Goal: Task Accomplishment & Management: Complete application form

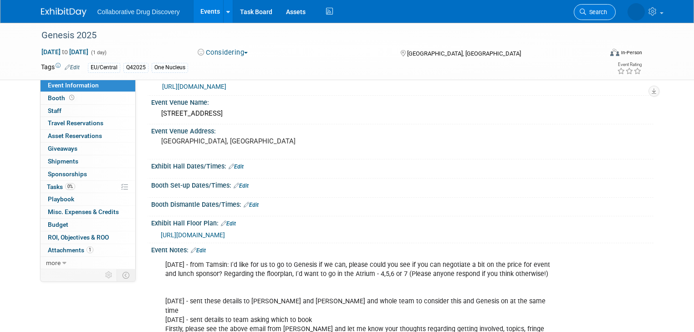
click at [596, 13] on span "Search" at bounding box center [596, 12] width 21 height 7
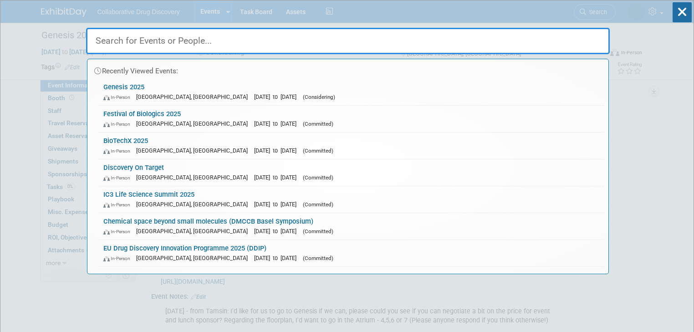
click at [200, 37] on input "text" at bounding box center [348, 41] width 524 height 26
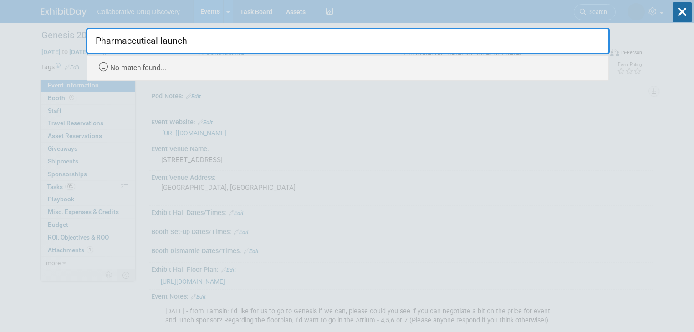
type input "Pharmaceutical launch"
drag, startPoint x: 245, startPoint y: 42, endPoint x: 92, endPoint y: 41, distance: 153.1
click at [92, 41] on input "Pharmaceutical launch" at bounding box center [348, 41] width 524 height 26
click at [678, 10] on icon at bounding box center [682, 12] width 19 height 20
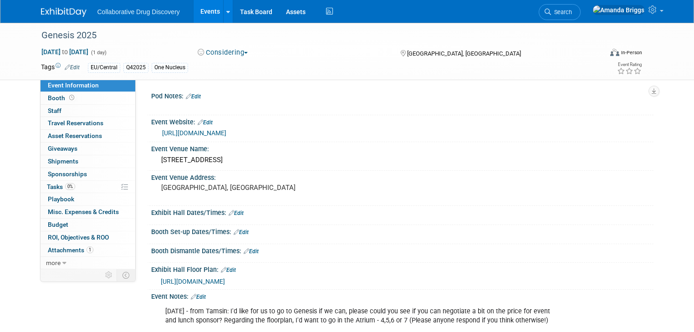
click at [204, 14] on link "Events" at bounding box center [210, 11] width 33 height 23
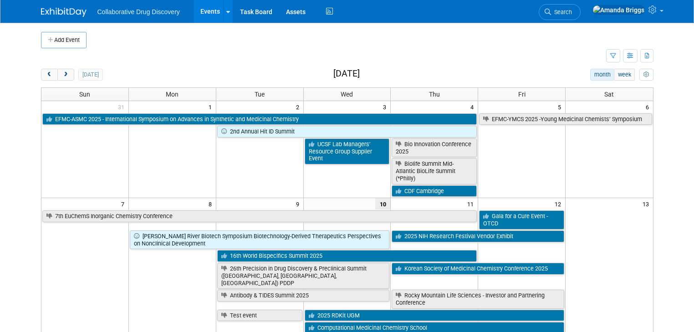
click at [616, 56] on icon "button" at bounding box center [613, 56] width 6 height 6
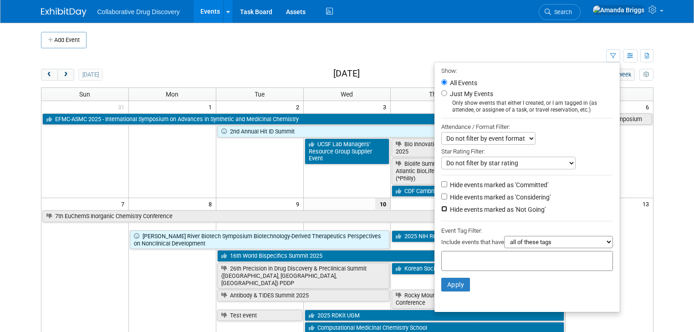
click at [447, 208] on input "Hide events marked as 'Not Going'" at bounding box center [444, 209] width 6 height 6
checkbox input "false"
click at [448, 252] on div at bounding box center [527, 261] width 172 height 20
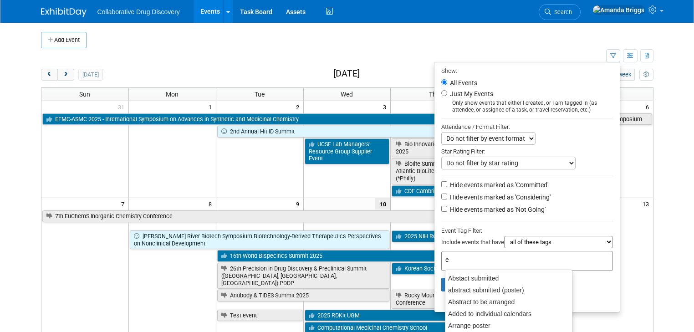
type input "eu"
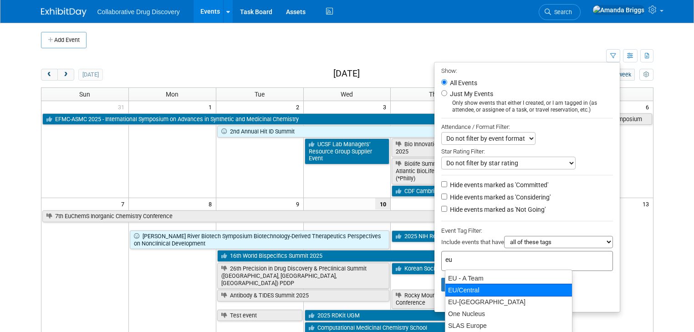
click at [458, 286] on div "EU/Central" at bounding box center [509, 290] width 128 height 13
type input "EU/Central"
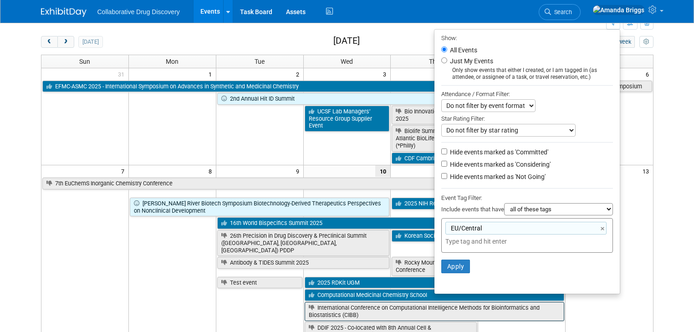
scroll to position [73, 0]
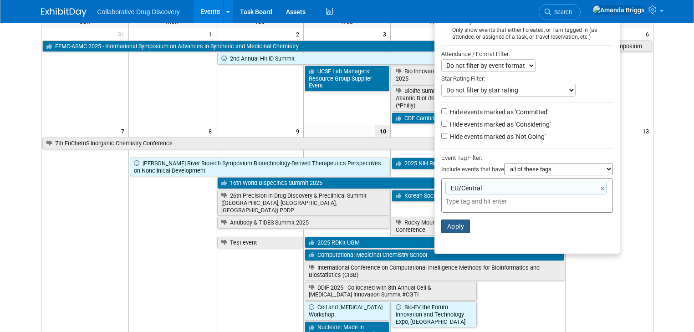
click at [457, 229] on button "Apply" at bounding box center [455, 227] width 29 height 14
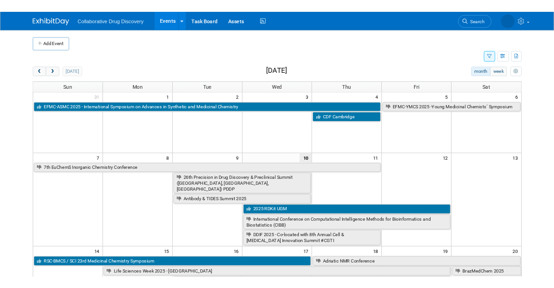
scroll to position [36, 0]
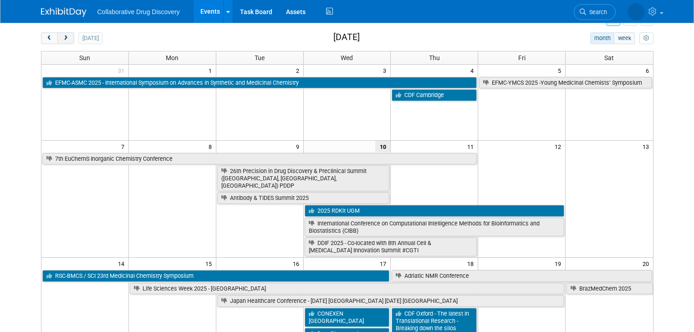
click at [59, 41] on button "next" at bounding box center [65, 38] width 17 height 12
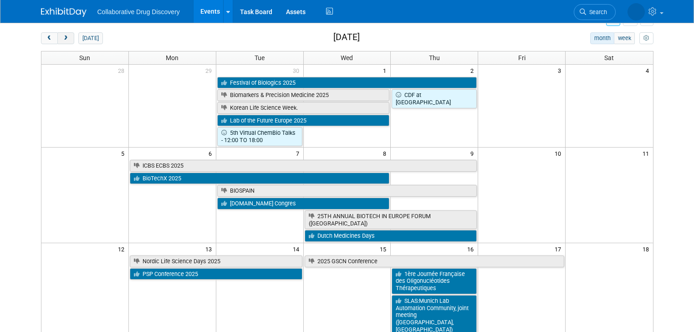
click at [59, 41] on button "next" at bounding box center [65, 38] width 17 height 12
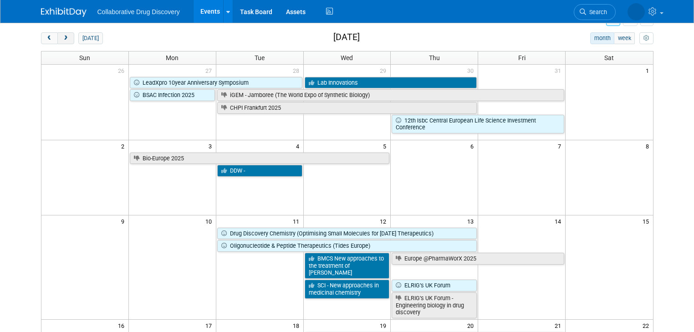
click at [59, 41] on button "next" at bounding box center [65, 38] width 17 height 12
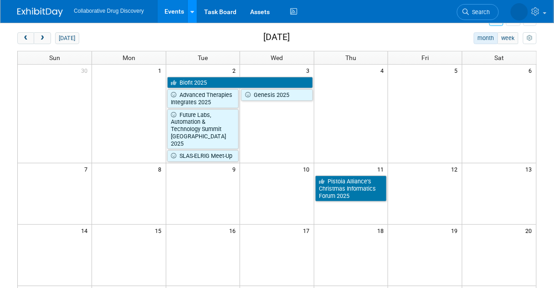
click at [190, 13] on icon at bounding box center [192, 12] width 4 height 6
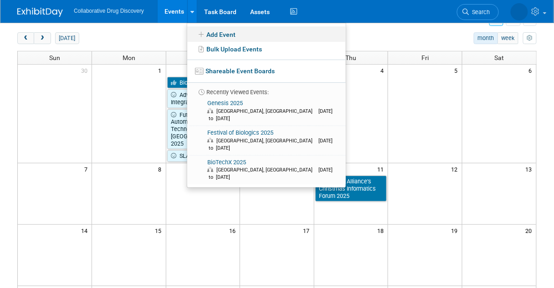
click at [209, 36] on link "Add Event" at bounding box center [266, 33] width 159 height 15
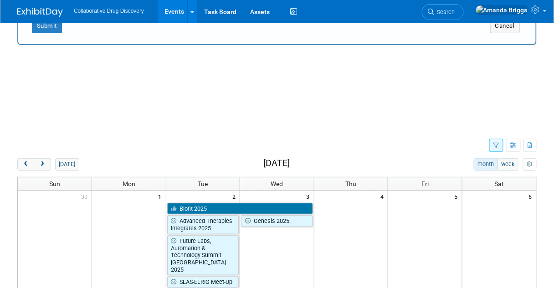
scroll to position [0, 0]
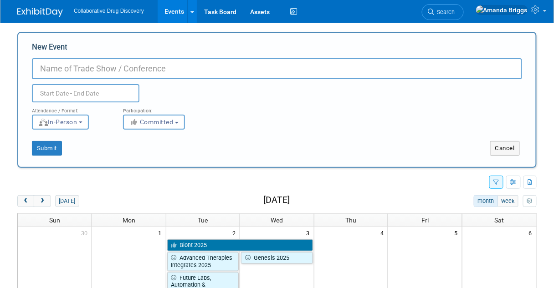
click at [55, 67] on input "New Event" at bounding box center [277, 68] width 490 height 21
paste input "Pharmaceutical launch"
click at [102, 68] on input "Pharmaceutical launch" at bounding box center [277, 68] width 490 height 21
click at [153, 71] on input "Pharmaceutical Launch" at bounding box center [277, 68] width 490 height 21
type input "Pharmaceutical Launch Excellence Summit"
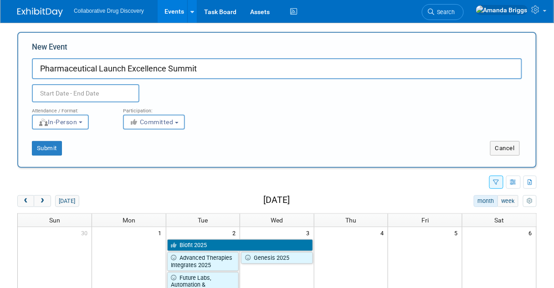
click at [91, 94] on input "text" at bounding box center [86, 93] width 108 height 18
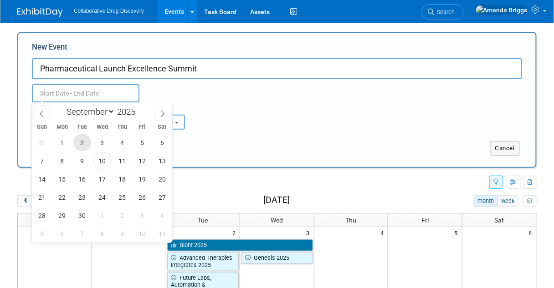
click at [82, 139] on span "2" at bounding box center [82, 143] width 18 height 18
type input "Sep 2, 2025 to Sep 2, 2025"
click at [111, 112] on select "January February March April May June July August September October November De…" at bounding box center [88, 111] width 52 height 11
select select "11"
click at [62, 106] on select "January February March April May June July August September October November De…" at bounding box center [88, 111] width 52 height 11
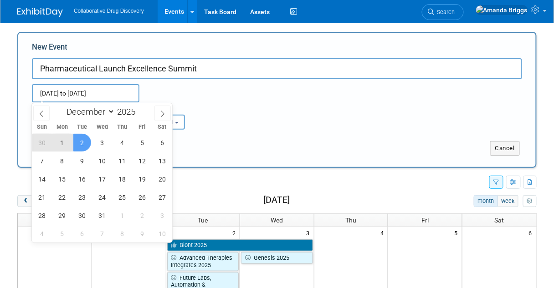
click at [83, 148] on span "2" at bounding box center [82, 143] width 18 height 18
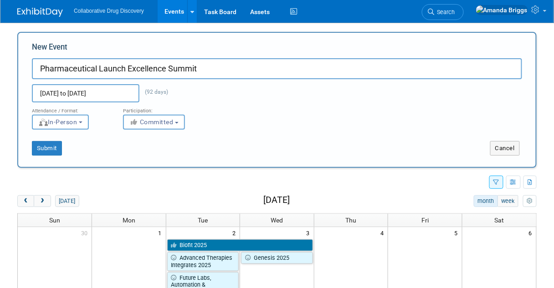
click at [120, 93] on input "Sep 2, 2025 to Dec 2, 2025" at bounding box center [86, 93] width 108 height 18
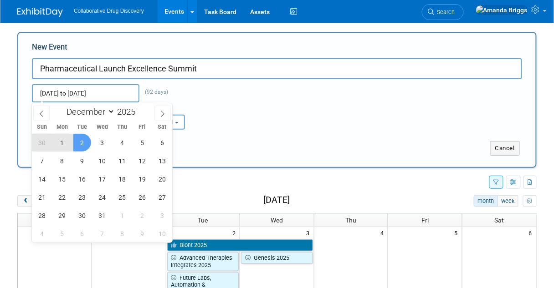
click at [81, 143] on span "2" at bounding box center [82, 143] width 18 height 18
click at [102, 142] on span "3" at bounding box center [102, 143] width 18 height 18
type input "Dec 2, 2025 to Dec 3, 2025"
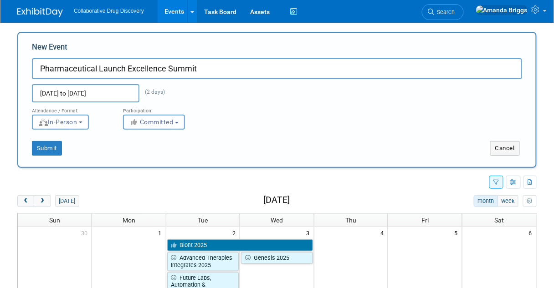
click at [179, 122] on b "button" at bounding box center [177, 123] width 4 height 2
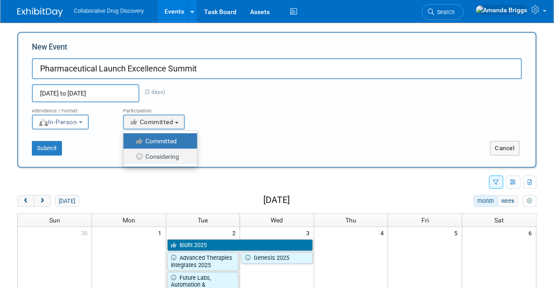
click at [168, 156] on label "Considering" at bounding box center [158, 157] width 60 height 12
click at [132, 156] on input "Considering" at bounding box center [129, 157] width 6 height 6
select select "2"
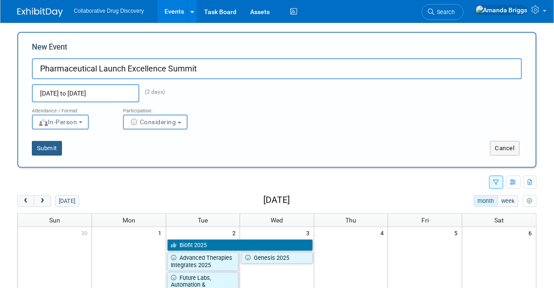
click at [50, 150] on button "Submit" at bounding box center [47, 148] width 30 height 15
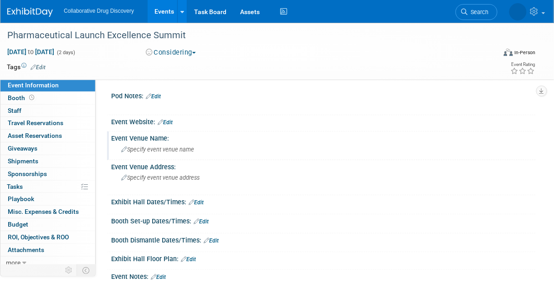
click at [143, 147] on span "Specify event venue name" at bounding box center [157, 149] width 73 height 7
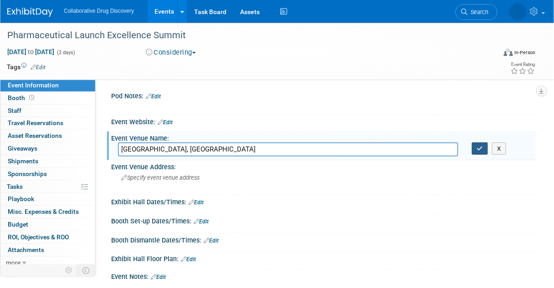
type input "[GEOGRAPHIC_DATA], [GEOGRAPHIC_DATA]"
click at [476, 149] on button "button" at bounding box center [480, 149] width 16 height 13
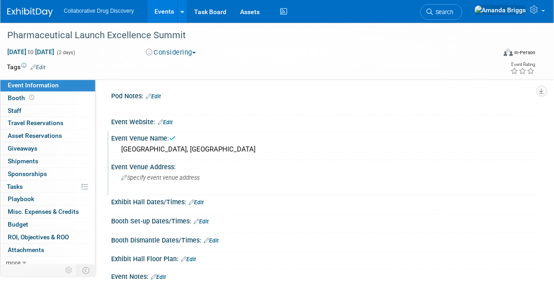
click at [153, 178] on span "Specify event venue address" at bounding box center [160, 177] width 78 height 7
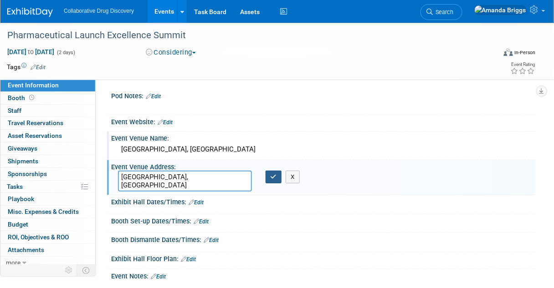
type textarea "London, UK"
click at [275, 178] on icon "button" at bounding box center [274, 177] width 6 height 6
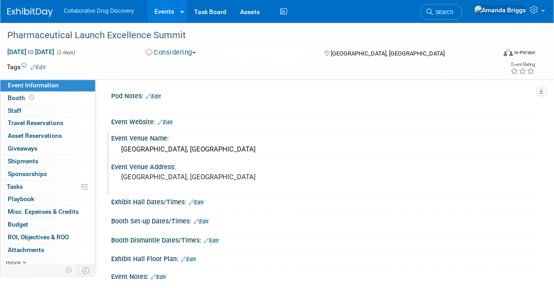
click at [168, 120] on link "Edit" at bounding box center [165, 122] width 15 height 6
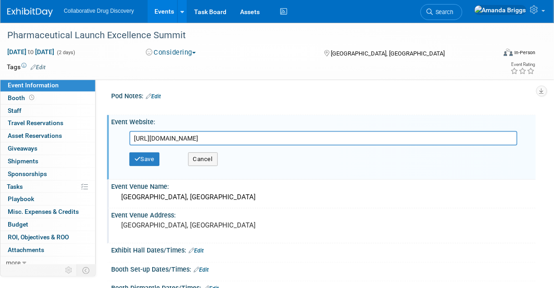
scroll to position [0, 565]
type input "https://www.iqpc.com/events-pharma-launch-excellence?utm_campaign=49955.002%20-…"
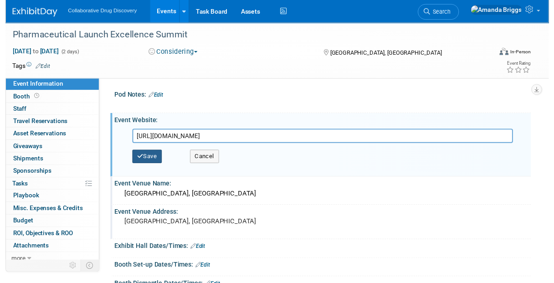
scroll to position [0, 0]
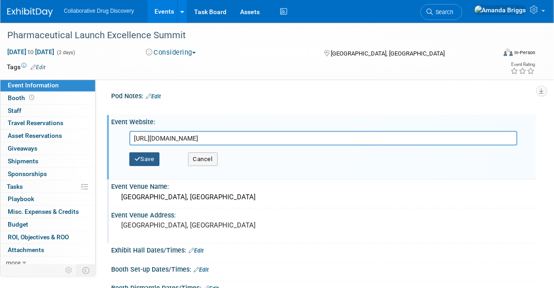
click at [152, 158] on button "Save" at bounding box center [144, 160] width 30 height 14
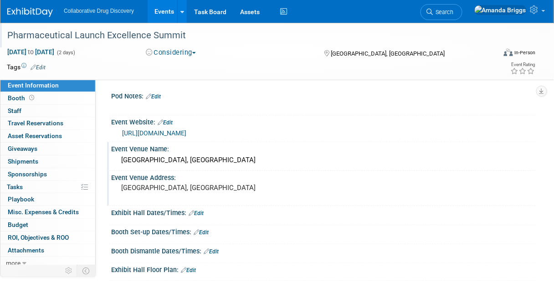
click at [203, 38] on div "Pharmaceutical Launch Excellence Summit" at bounding box center [247, 35] width 487 height 16
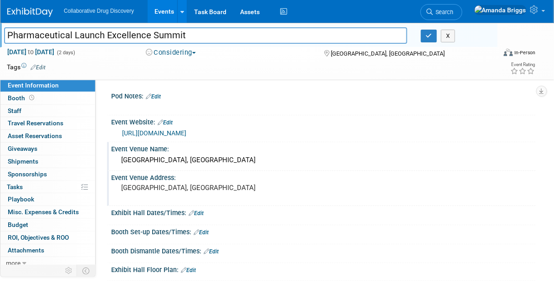
drag, startPoint x: 188, startPoint y: 37, endPoint x: 4, endPoint y: 40, distance: 184.5
click at [4, 40] on input "Pharmaceutical Launch Excellence Summit" at bounding box center [205, 35] width 403 height 16
click at [207, 167] on div "Hilton London Olympia, UK" at bounding box center [323, 160] width 411 height 14
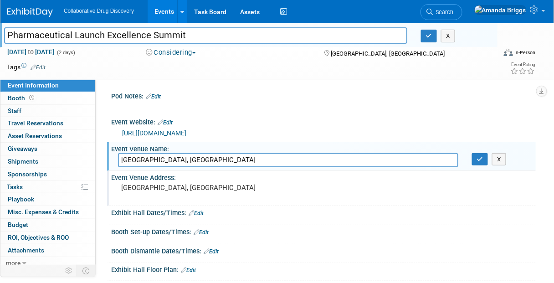
drag, startPoint x: 207, startPoint y: 179, endPoint x: 112, endPoint y: 178, distance: 95.2
click at [112, 167] on div "Hilton London Olympia, UK" at bounding box center [288, 160] width 354 height 14
click at [225, 192] on pre "London, UK" at bounding box center [199, 188] width 157 height 8
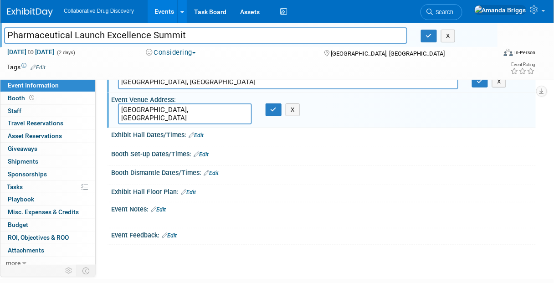
scroll to position [146, 0]
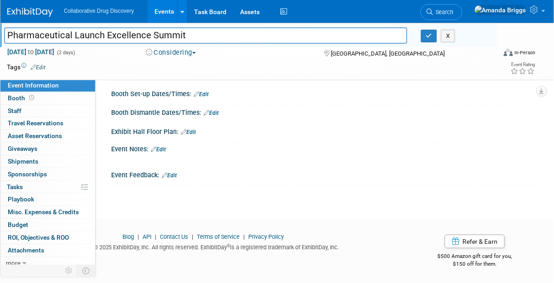
click at [161, 153] on link "Edit" at bounding box center [158, 149] width 15 height 6
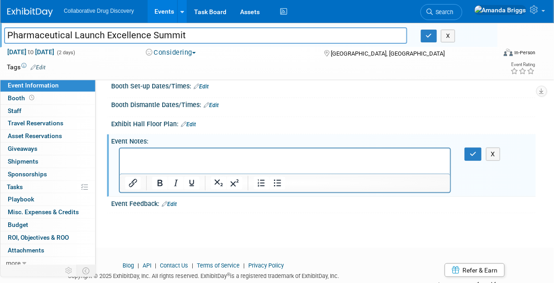
scroll to position [0, 0]
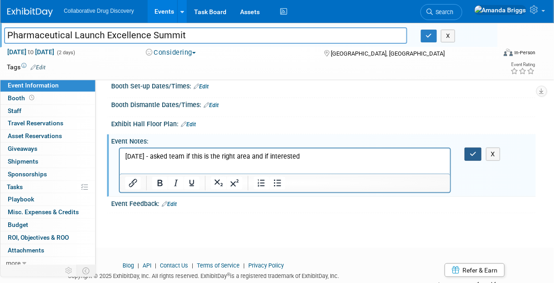
click at [476, 157] on icon "button" at bounding box center [473, 154] width 7 height 6
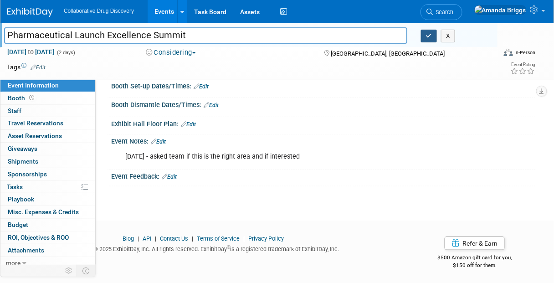
click at [430, 38] on icon "button" at bounding box center [429, 36] width 6 height 6
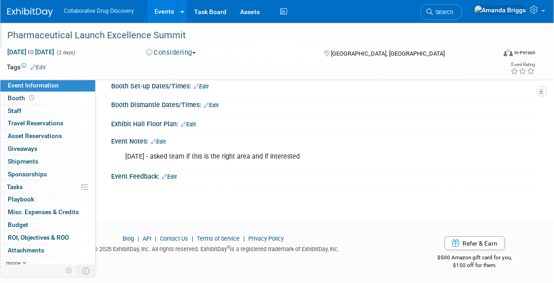
click at [41, 64] on link "Edit" at bounding box center [38, 67] width 15 height 6
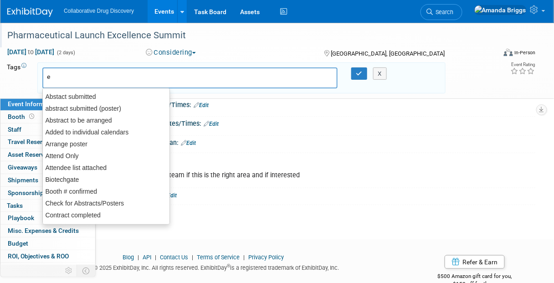
type input "eu"
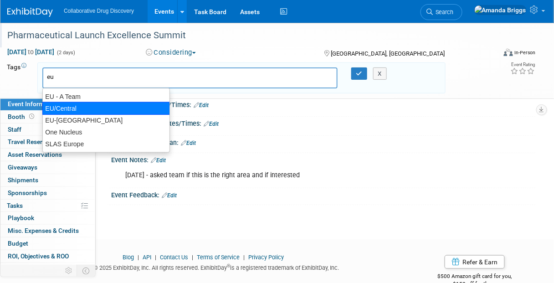
click at [58, 107] on div "EU/Central" at bounding box center [106, 108] width 128 height 13
type input "EU/Central"
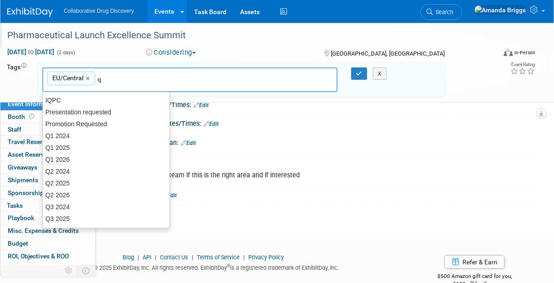
type input "q4"
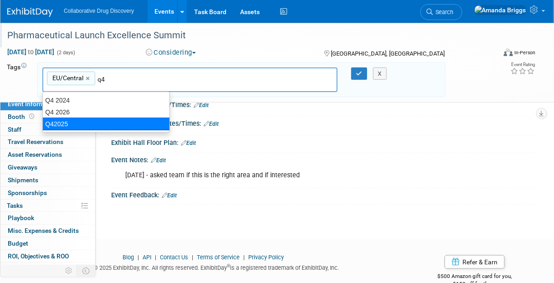
click at [64, 123] on div "Q42025" at bounding box center [106, 124] width 128 height 13
type input "EU/Central, Q42025"
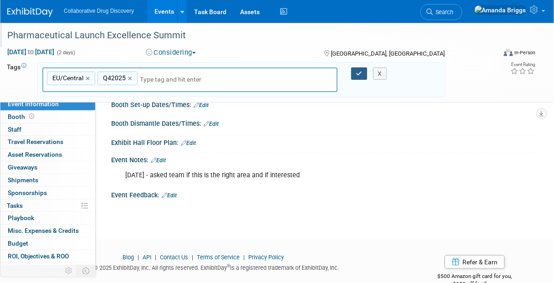
click at [359, 71] on icon "button" at bounding box center [359, 74] width 6 height 6
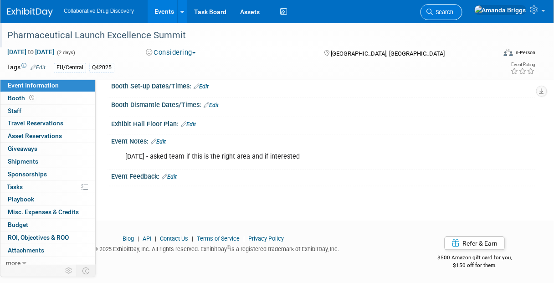
click at [454, 12] on span "Search" at bounding box center [443, 12] width 21 height 7
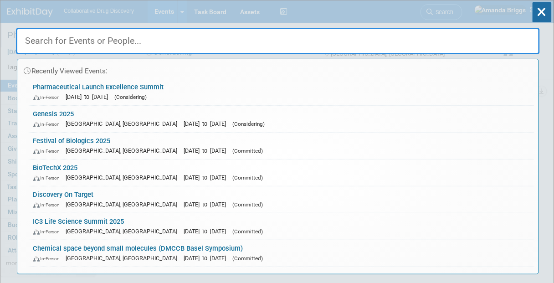
click at [213, 45] on input "text" at bounding box center [278, 41] width 524 height 26
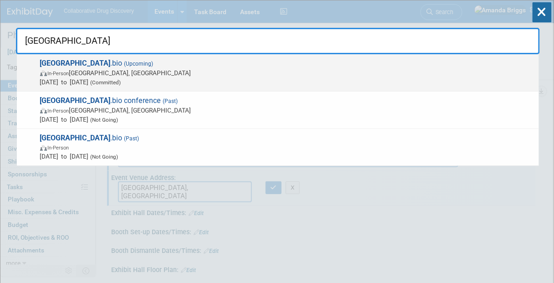
type input "prague"
click at [48, 62] on strong "Prague" at bounding box center [75, 63] width 71 height 9
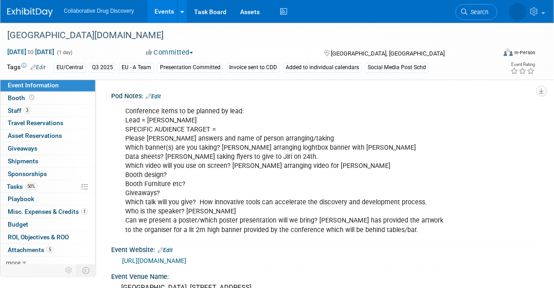
click at [159, 95] on link "Edit" at bounding box center [153, 96] width 15 height 6
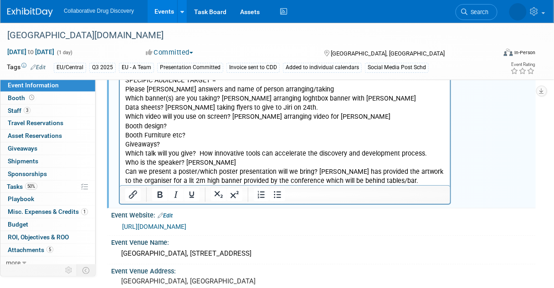
scroll to position [36, 0]
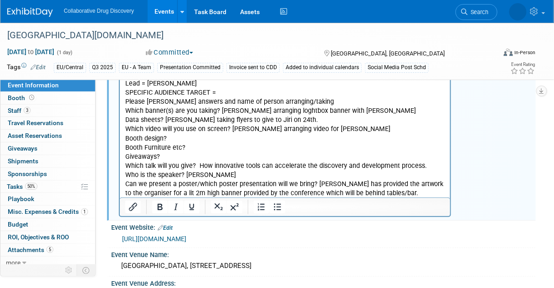
click at [220, 175] on p "Conference items to be planned by lead: Lead = [PERSON_NAME] SPECIFIC AUDIENCE …" at bounding box center [285, 134] width 320 height 128
click at [287, 169] on p "Conference items to be planned by lead: Lead = [PERSON_NAME] SPECIFIC AUDIENCE …" at bounding box center [285, 134] width 320 height 128
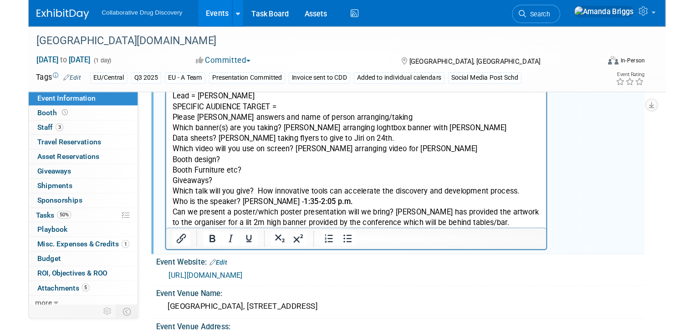
scroll to position [0, 0]
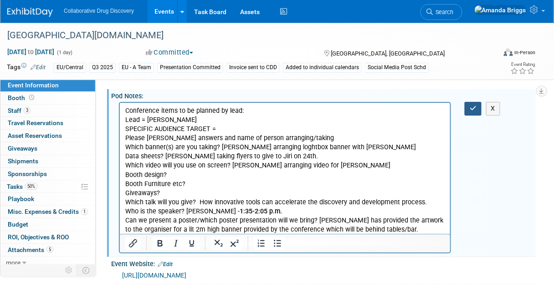
click at [477, 109] on button "button" at bounding box center [473, 108] width 17 height 13
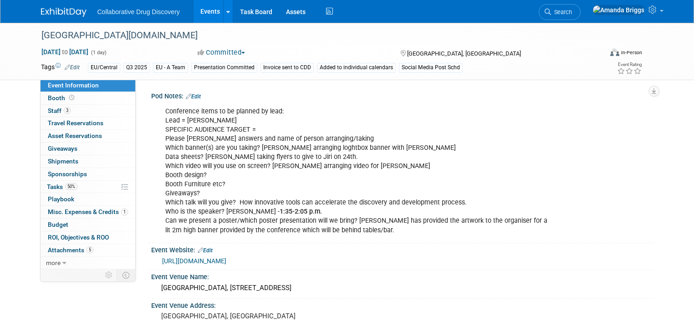
click at [204, 11] on link "Events" at bounding box center [210, 11] width 33 height 23
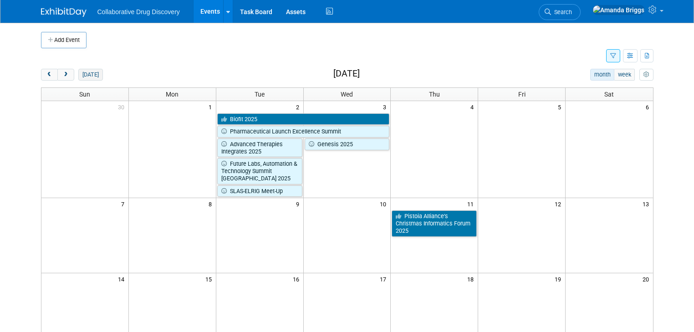
click at [80, 75] on button "[DATE]" at bounding box center [90, 75] width 24 height 12
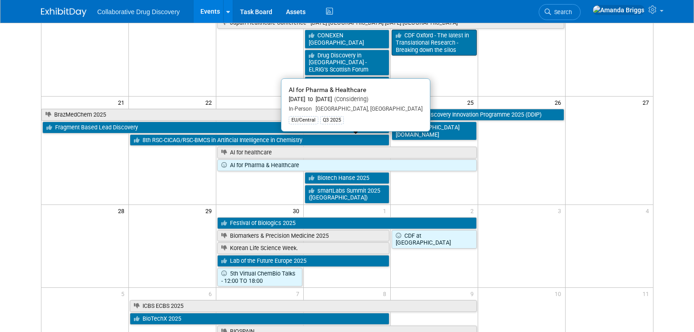
scroll to position [328, 0]
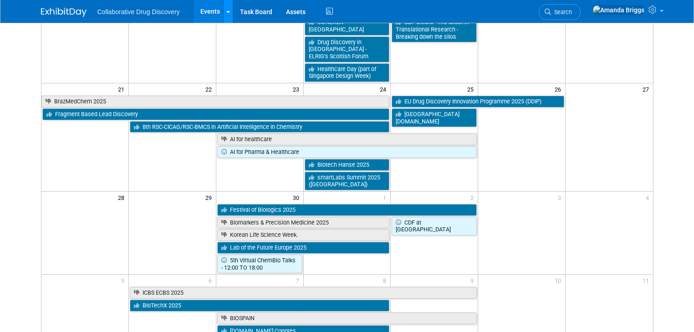
click at [226, 11] on icon at bounding box center [228, 12] width 4 height 6
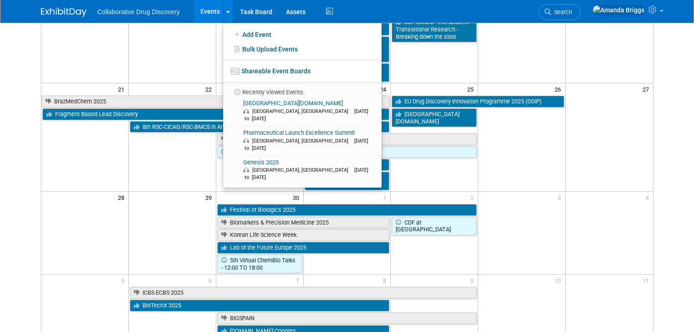
click at [203, 10] on link "Events" at bounding box center [210, 11] width 33 height 23
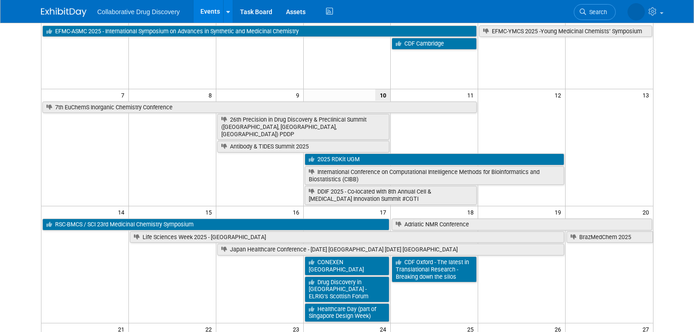
scroll to position [73, 0]
